Goal: Information Seeking & Learning: Learn about a topic

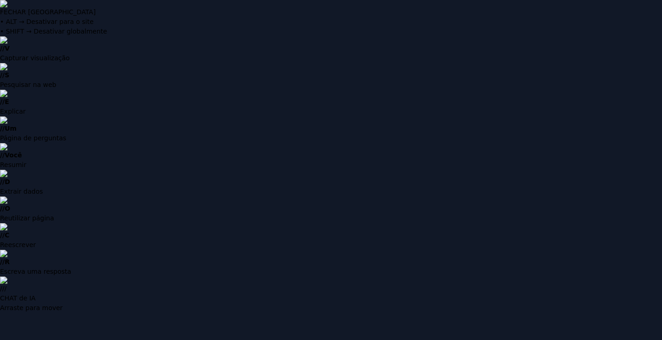
drag, startPoint x: 0, startPoint y: 0, endPoint x: 301, endPoint y: 163, distance: 341.9
type input "**********"
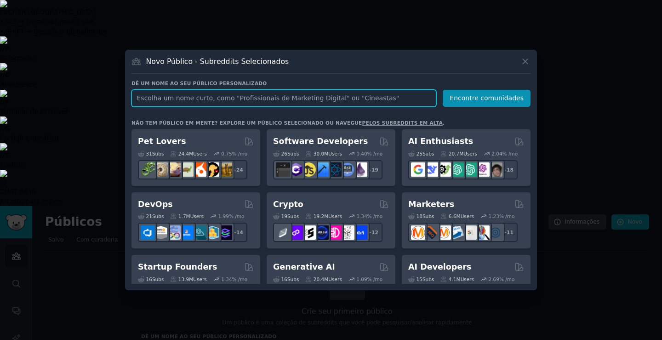
click at [161, 98] on input "text" at bounding box center [283, 98] width 305 height 17
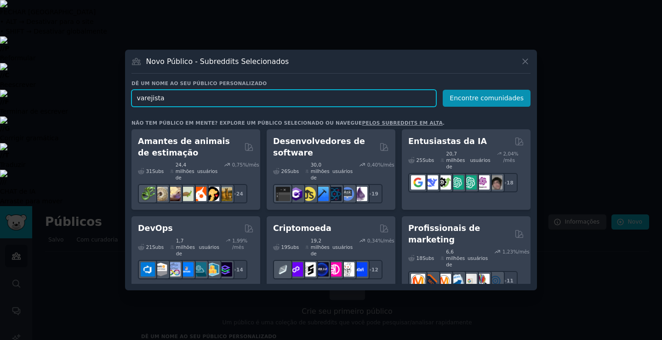
type input "varejistas"
click button "Encontre comunidades" at bounding box center [487, 98] width 88 height 17
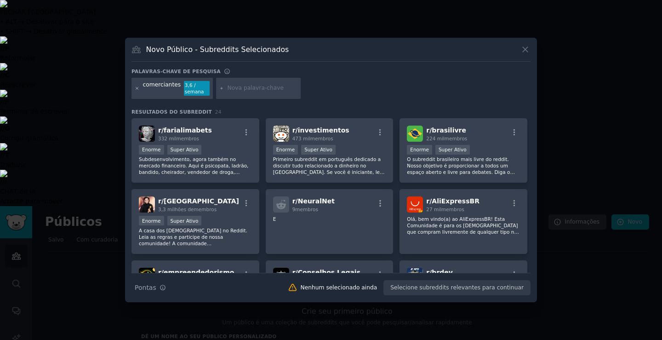
click at [138, 87] on icon at bounding box center [137, 88] width 5 height 5
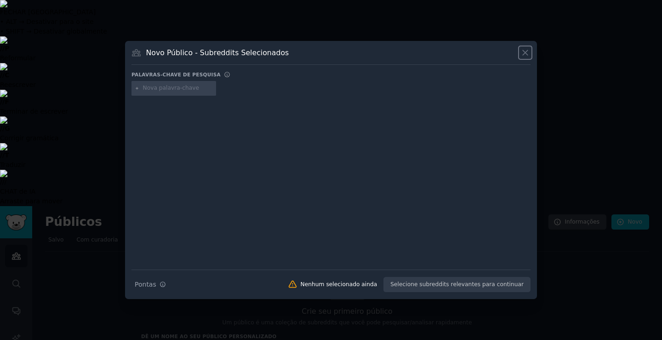
click at [528, 51] on icon at bounding box center [525, 53] width 5 height 5
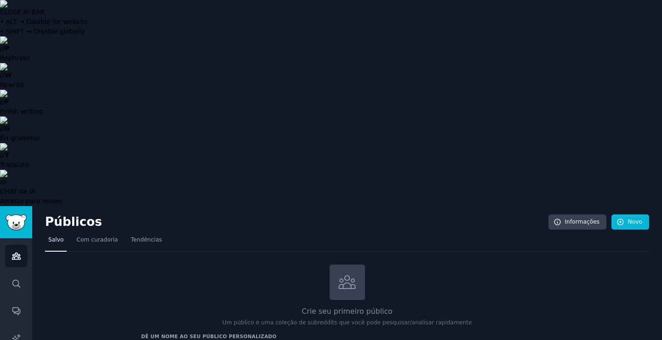
type input "artigos e textos de negocios sobre varejo"
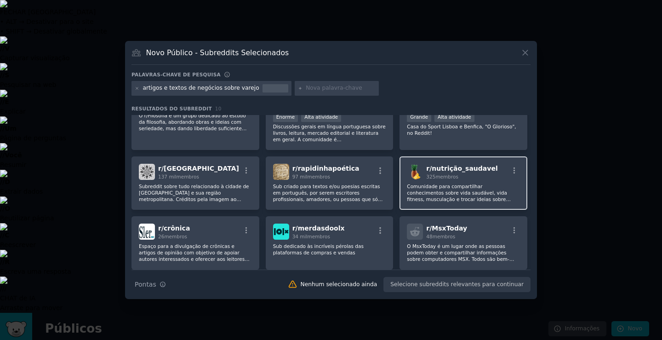
scroll to position [121, 0]
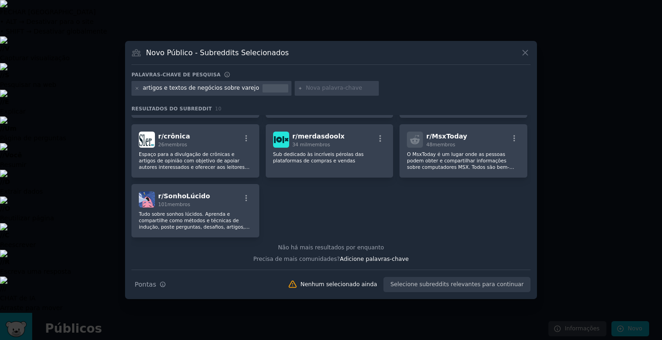
click at [530, 53] on icon at bounding box center [525, 53] width 10 height 10
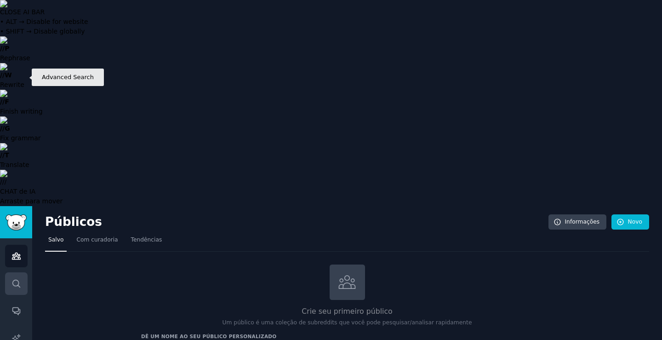
click at [17, 272] on link "Procurar" at bounding box center [16, 283] width 23 height 23
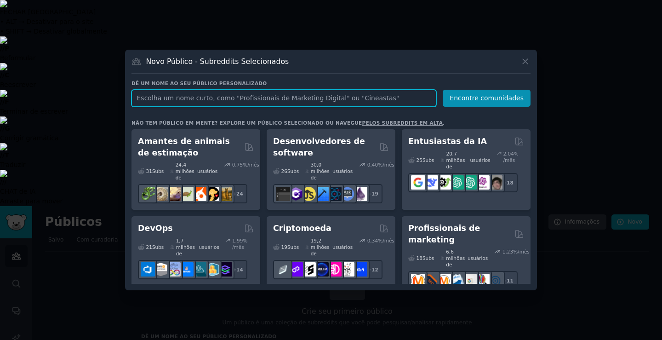
click at [171, 98] on input "text" at bounding box center [283, 98] width 305 height 17
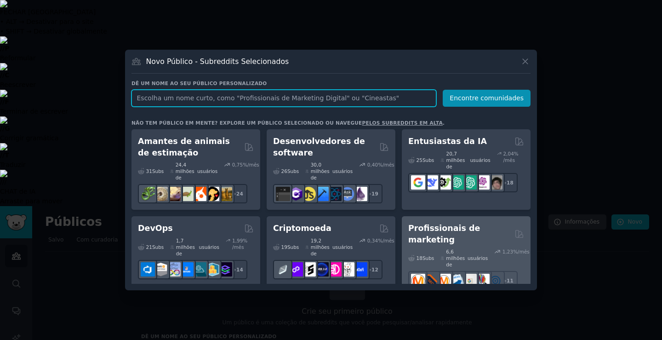
scroll to position [92, 0]
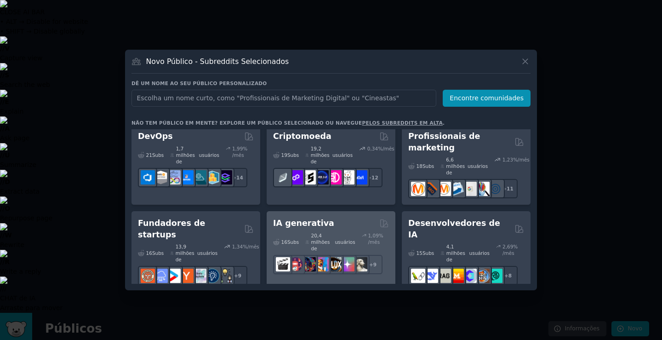
click at [309, 229] on div "16 Subs ​ 20,4 milhões de usuários 1,09 % /mês + 9" at bounding box center [331, 251] width 116 height 45
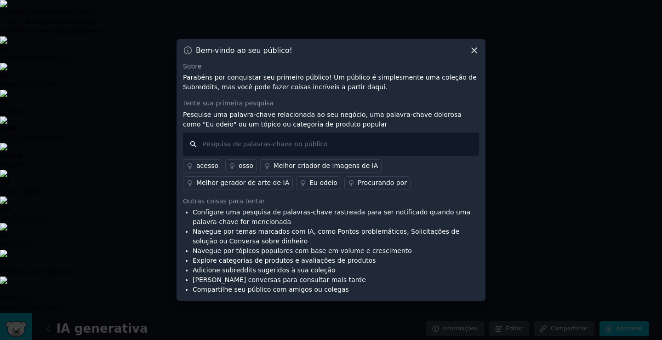
click at [228, 139] on input "text" at bounding box center [331, 143] width 296 height 23
type input "escritor de artigos"
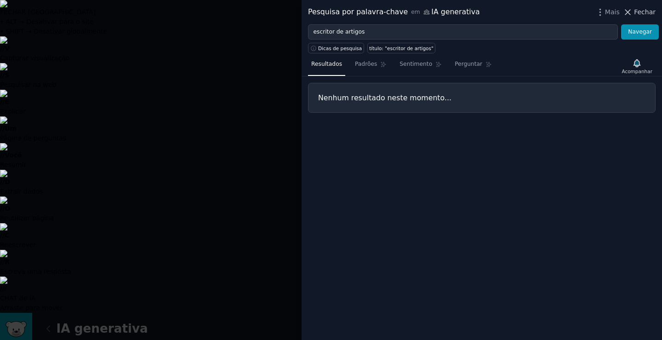
click at [633, 9] on icon at bounding box center [628, 12] width 10 height 10
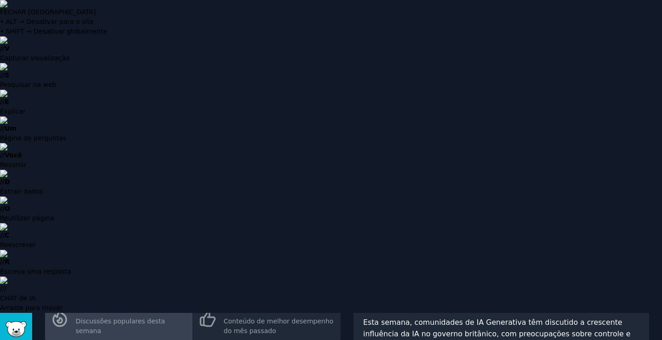
scroll to position [36, 0]
